Goal: Task Accomplishment & Management: Use online tool/utility

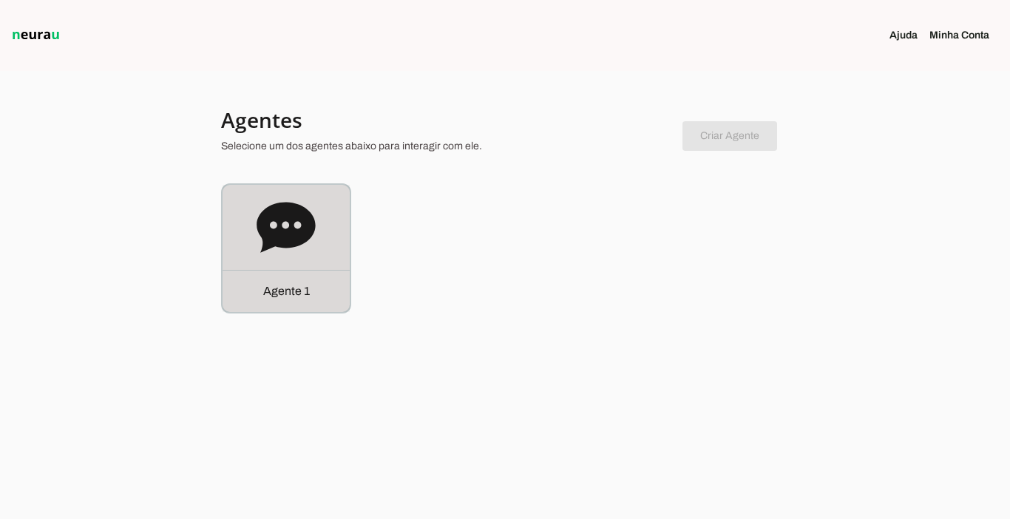
click at [274, 305] on div "Agente 1" at bounding box center [286, 291] width 127 height 42
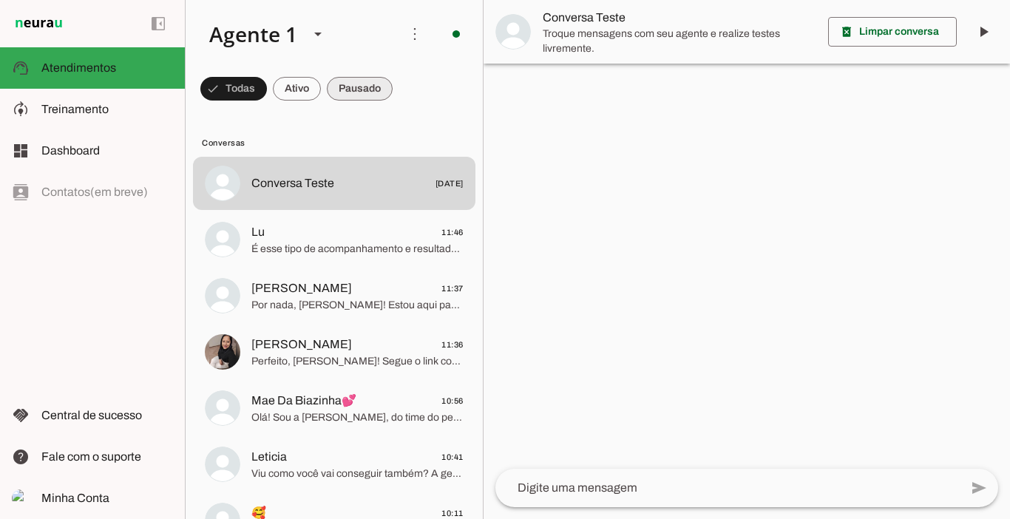
click at [369, 84] on span at bounding box center [360, 88] width 66 height 35
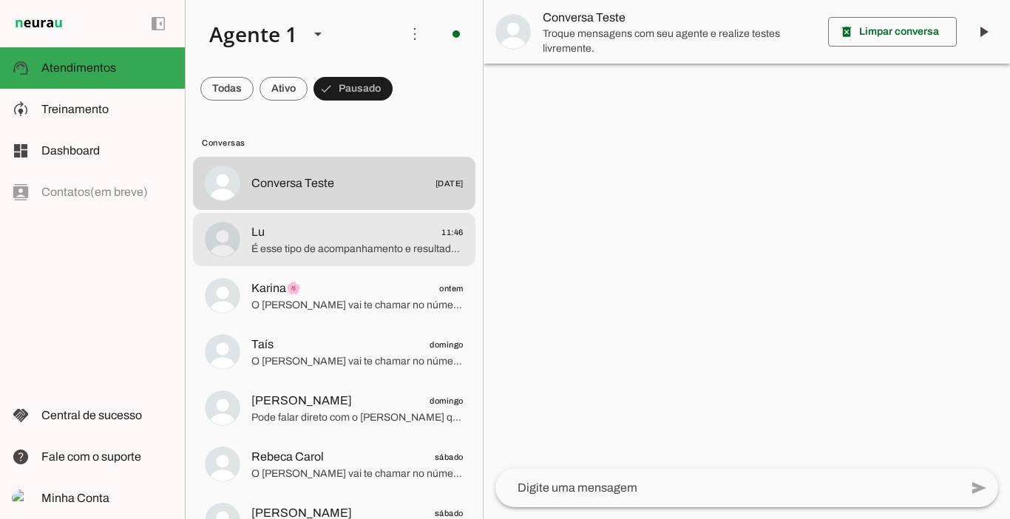
click at [336, 234] on span "Lu 11:46" at bounding box center [357, 232] width 212 height 18
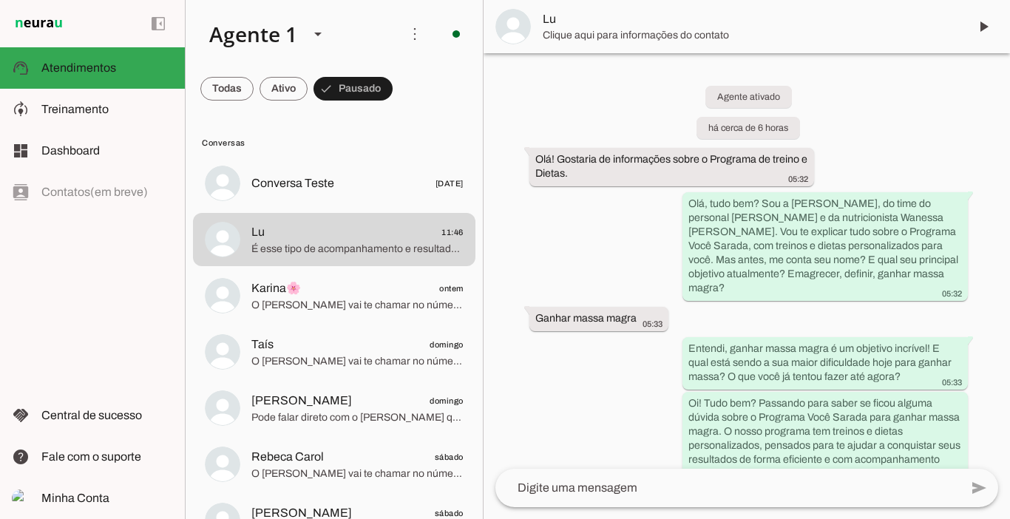
scroll to position [716, 0]
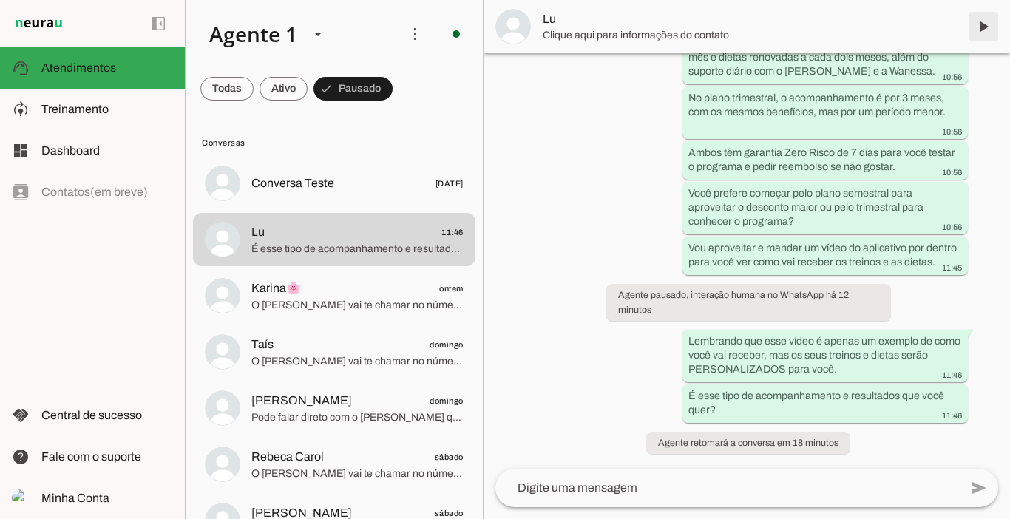
click at [989, 25] on span at bounding box center [982, 26] width 35 height 35
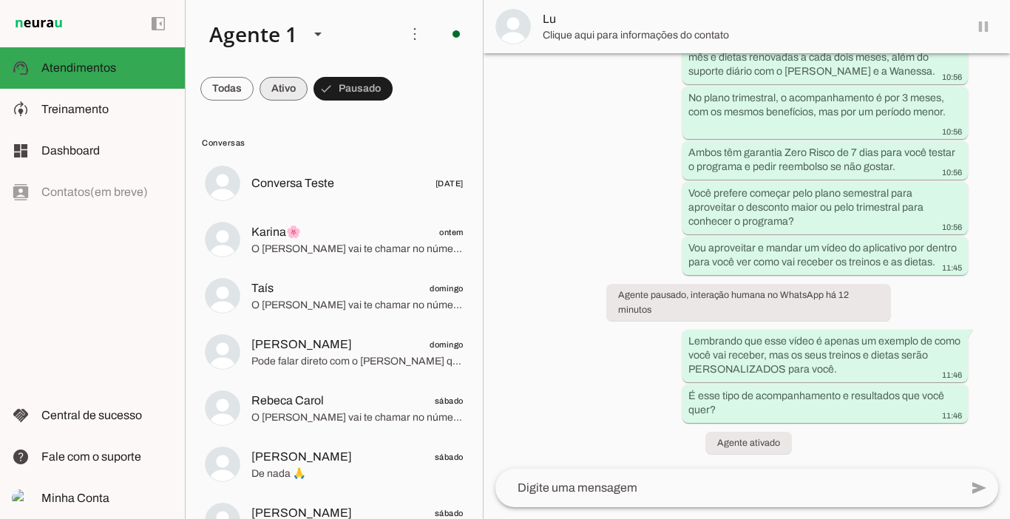
click at [282, 81] on span at bounding box center [283, 88] width 48 height 35
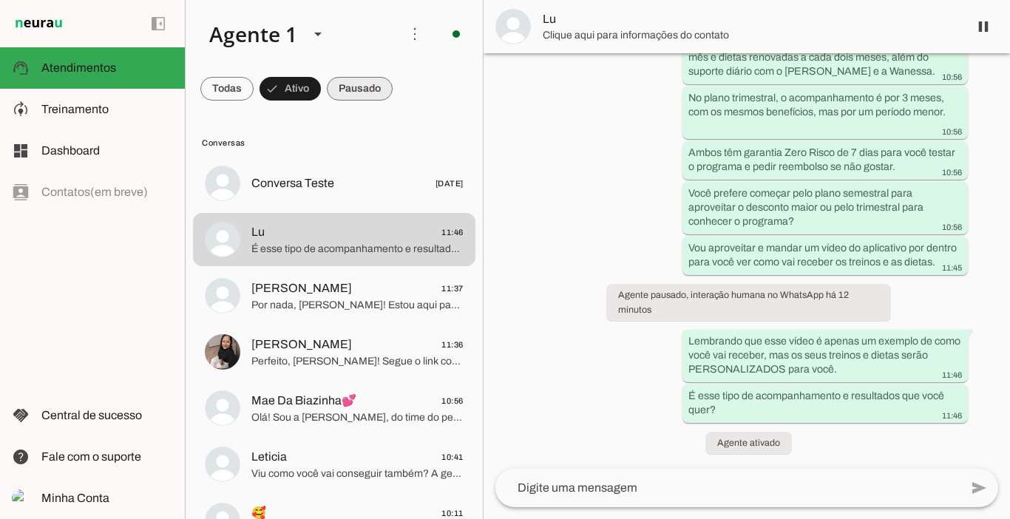
click at [350, 86] on span at bounding box center [360, 88] width 66 height 35
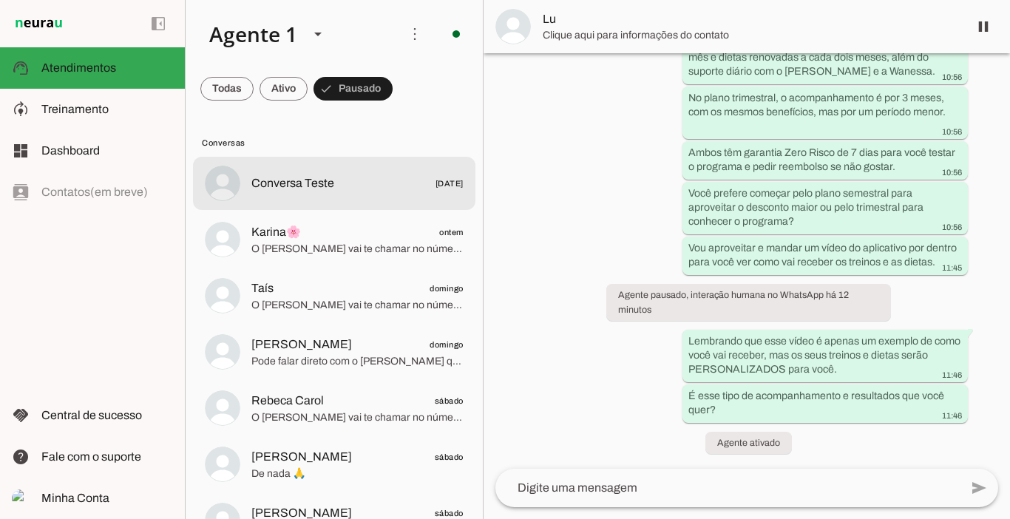
click at [310, 179] on span "Conversa Teste" at bounding box center [292, 183] width 83 height 18
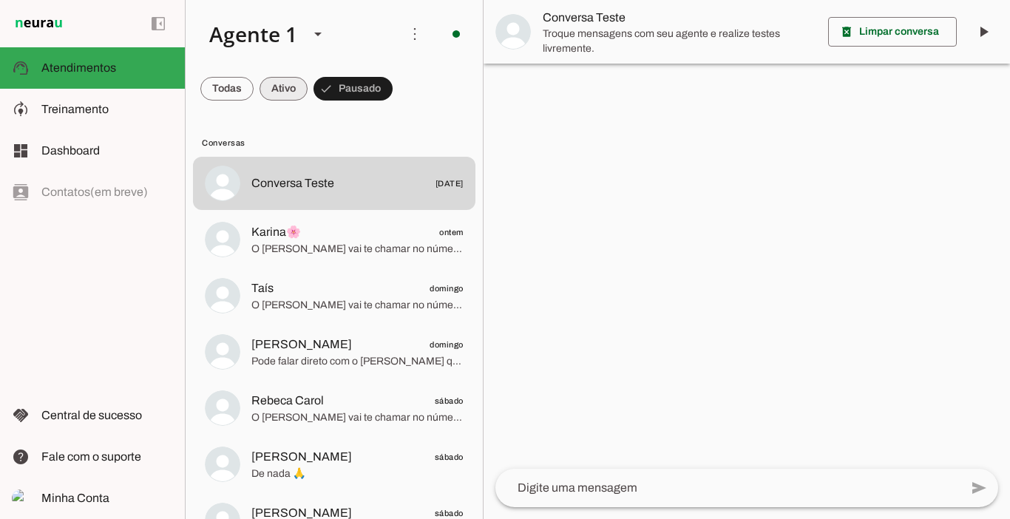
click at [284, 86] on span at bounding box center [283, 88] width 48 height 35
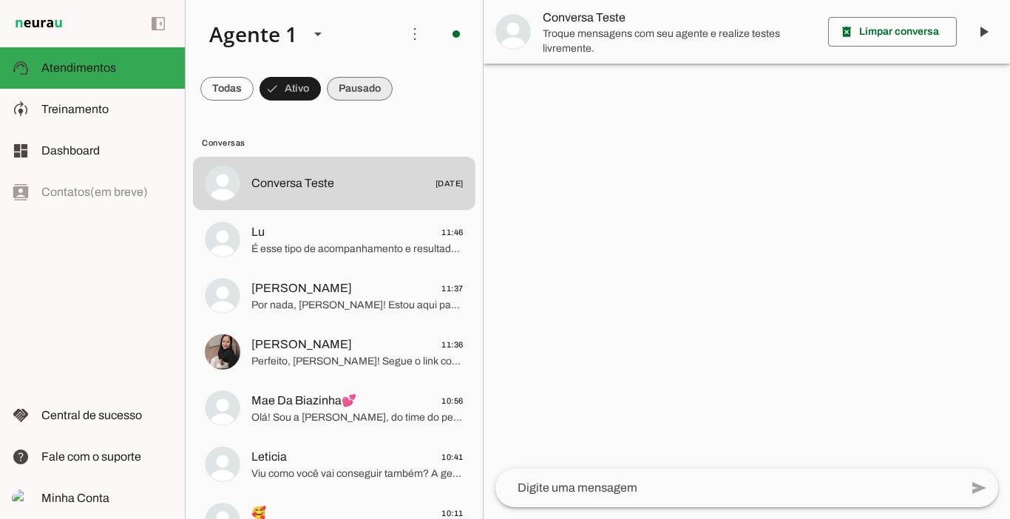
click at [361, 88] on span at bounding box center [360, 88] width 66 height 35
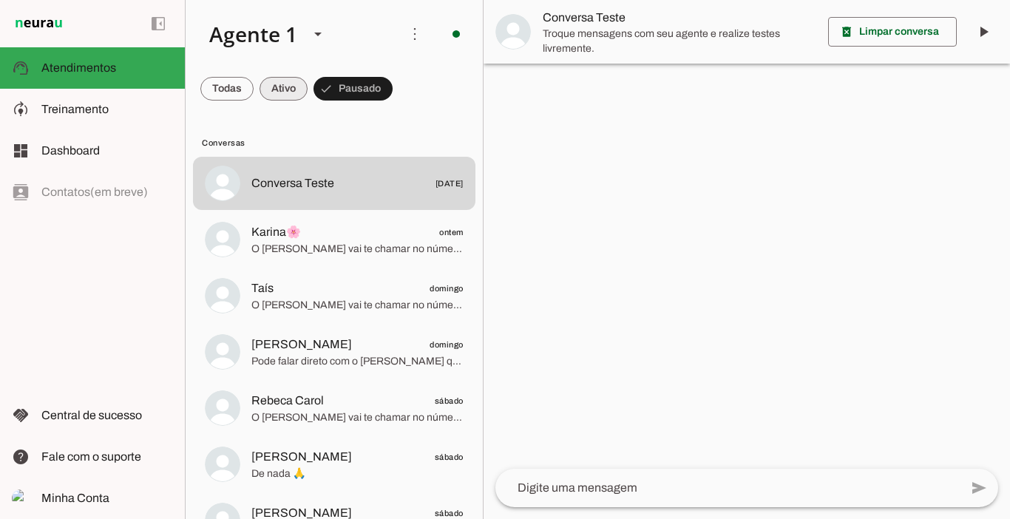
click at [288, 86] on span at bounding box center [283, 88] width 48 height 35
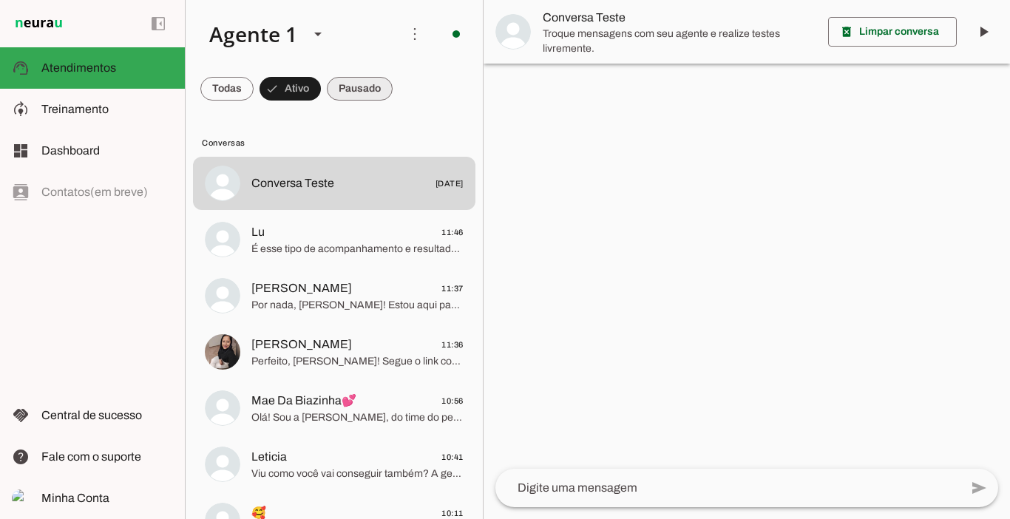
click at [361, 89] on span at bounding box center [360, 88] width 66 height 35
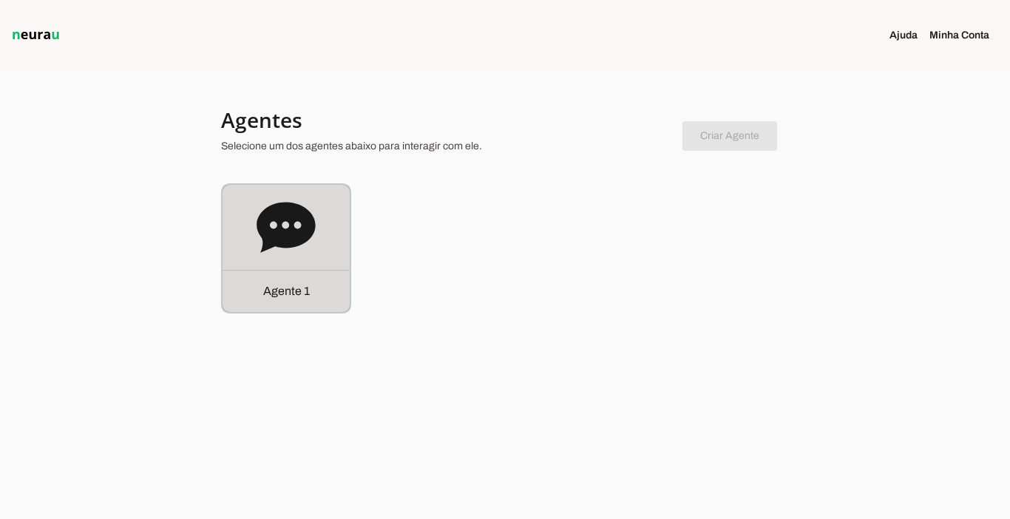
click at [272, 285] on p "Agente 1" at bounding box center [286, 291] width 47 height 18
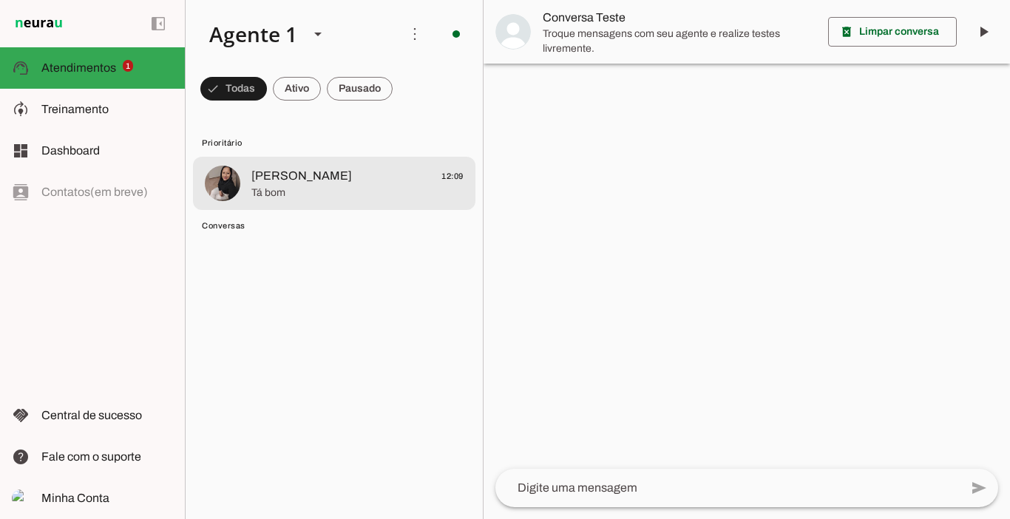
click at [307, 200] on span "Tá bom" at bounding box center [357, 193] width 212 height 15
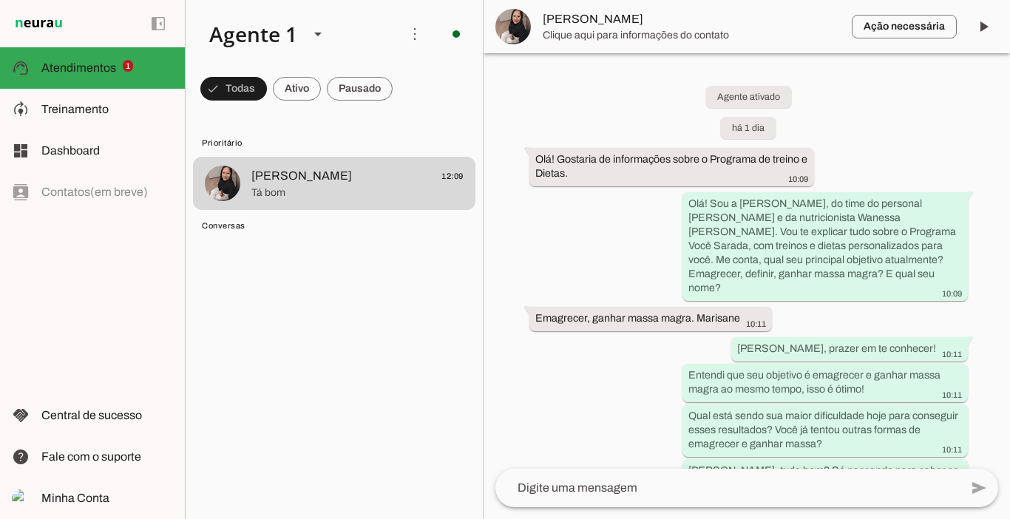
scroll to position [2408, 0]
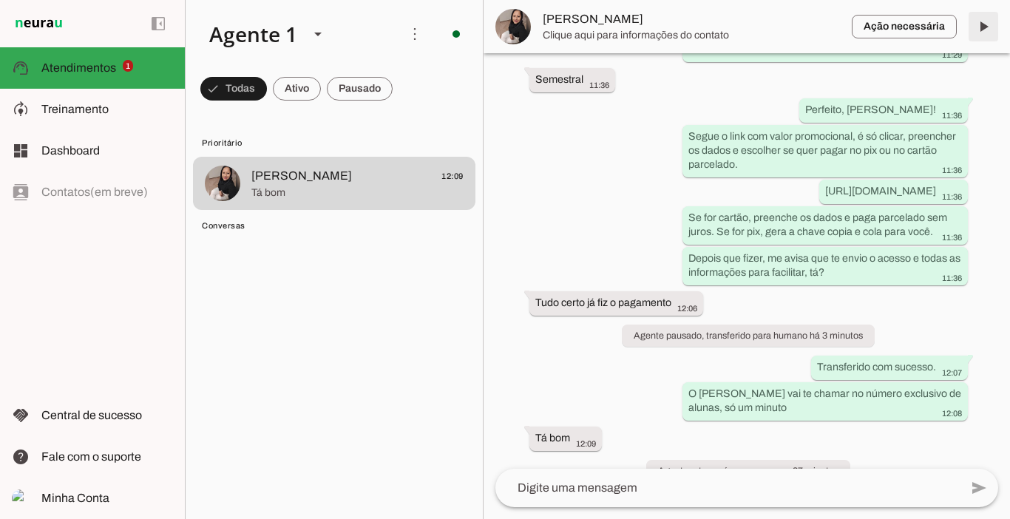
click at [985, 27] on span at bounding box center [982, 26] width 35 height 35
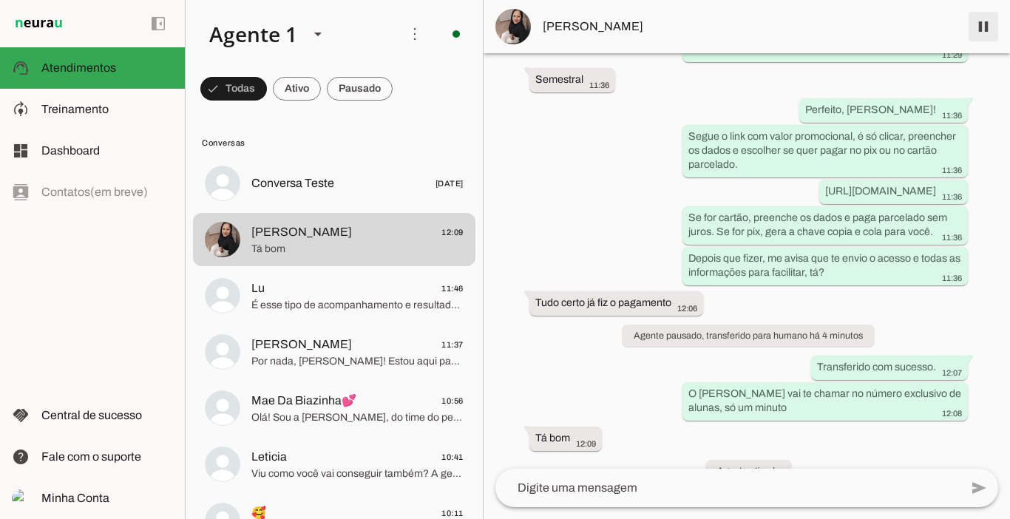
click at [980, 29] on span at bounding box center [982, 26] width 35 height 35
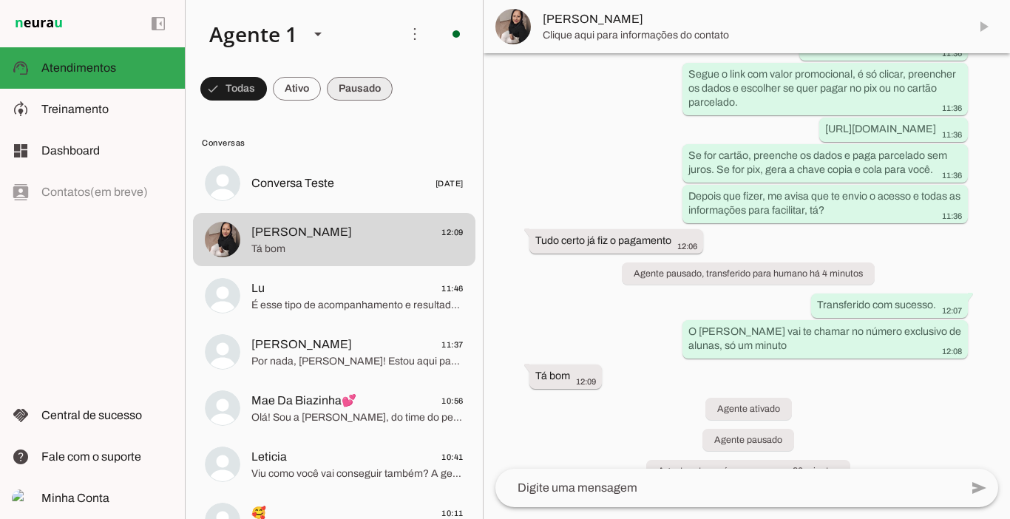
click at [366, 89] on span at bounding box center [360, 88] width 66 height 35
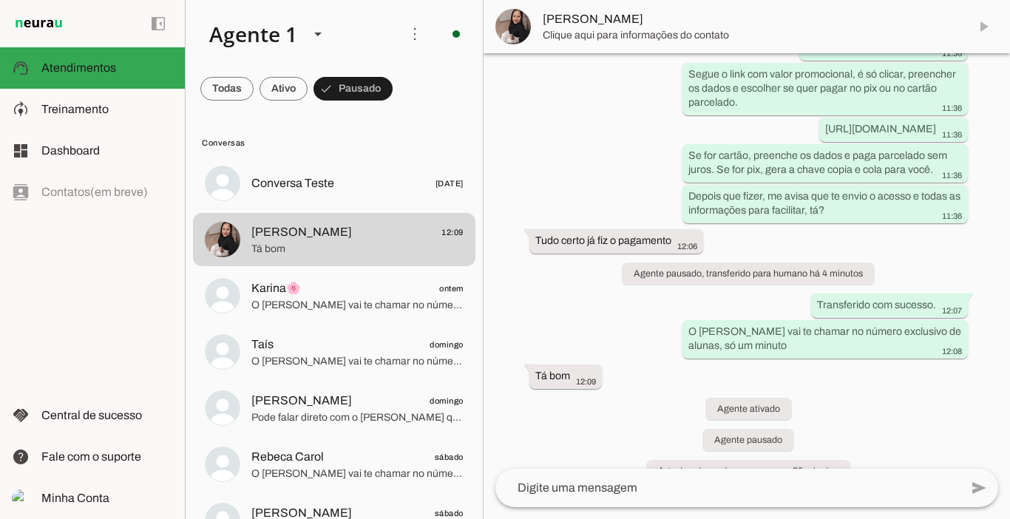
click at [258, 92] on md-chip-set at bounding box center [334, 88] width 297 height 41
click at [277, 92] on span at bounding box center [283, 88] width 48 height 35
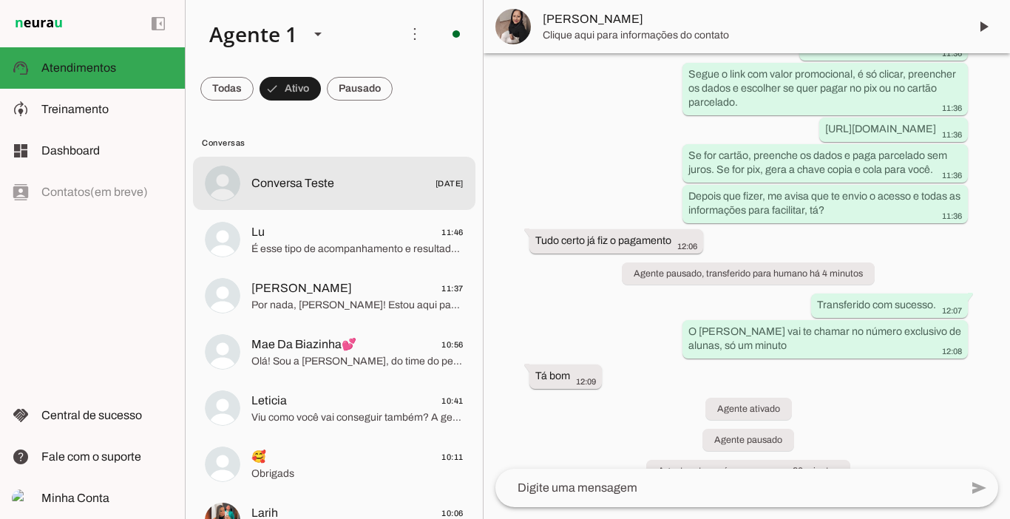
click at [311, 199] on md-item "Conversa Teste [DATE]" at bounding box center [334, 183] width 282 height 53
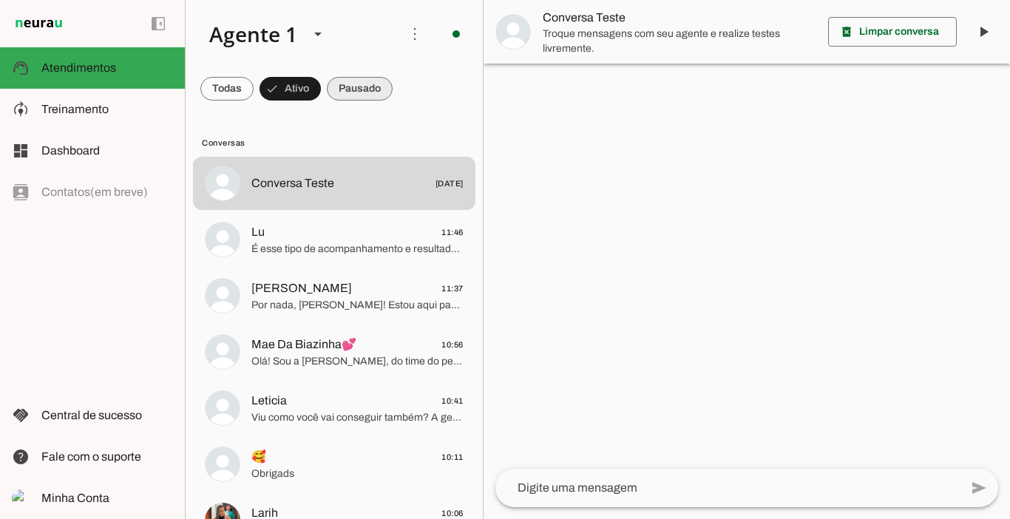
click at [362, 89] on span at bounding box center [360, 88] width 66 height 35
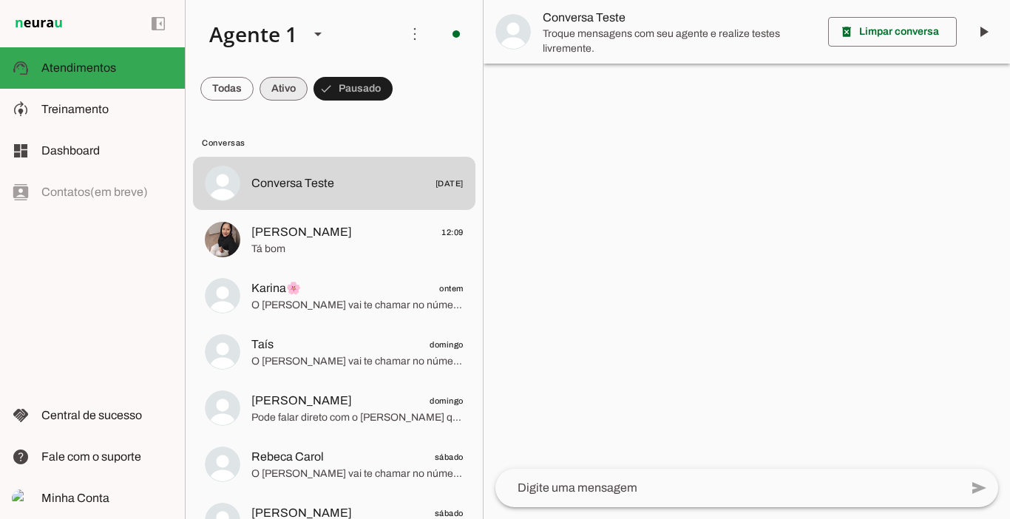
click at [288, 85] on span at bounding box center [283, 88] width 48 height 35
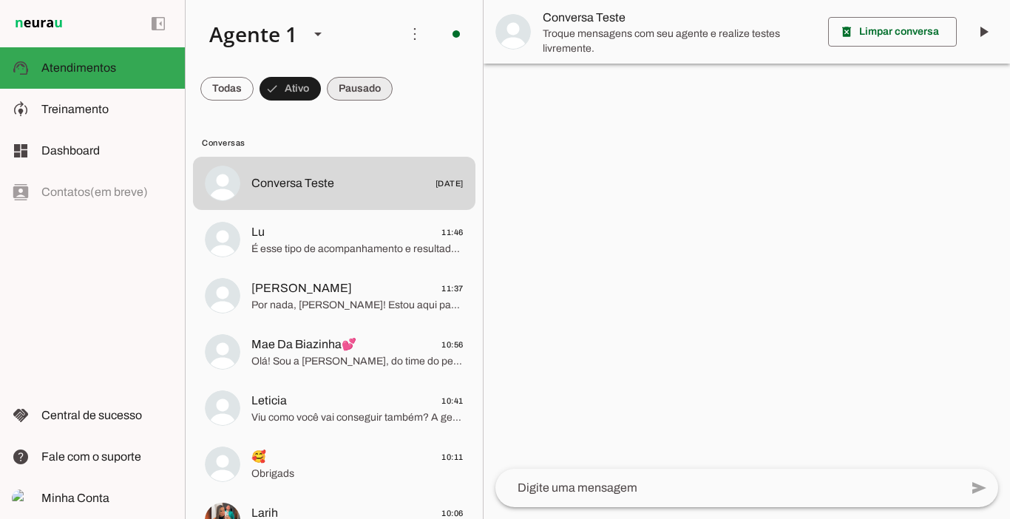
click at [373, 85] on span at bounding box center [360, 88] width 66 height 35
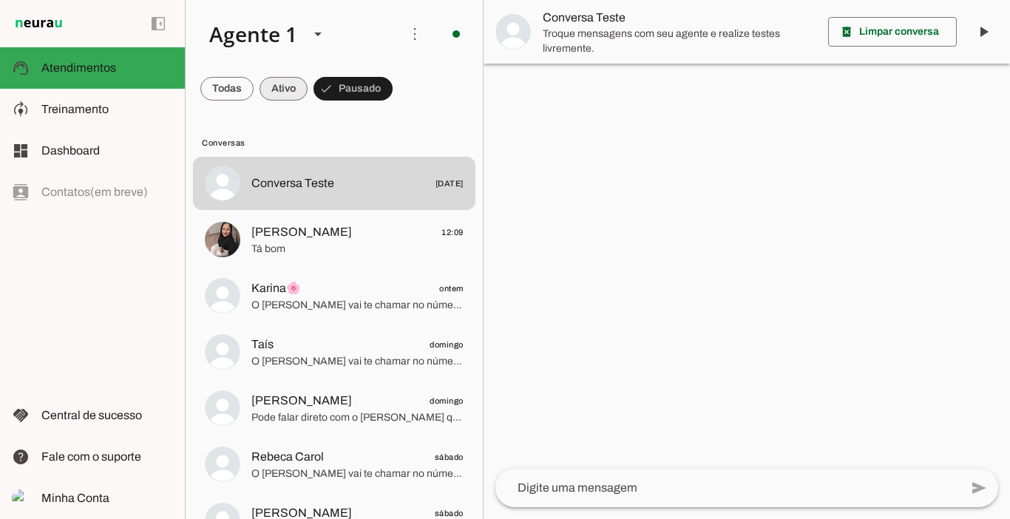
click at [286, 86] on span at bounding box center [283, 88] width 48 height 35
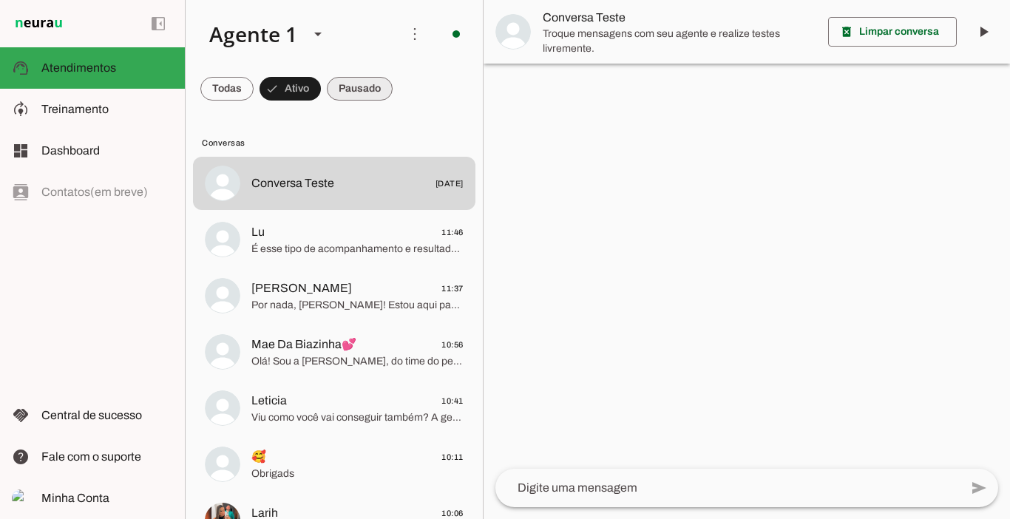
click at [348, 92] on span at bounding box center [360, 88] width 66 height 35
